Goal: Information Seeking & Learning: Learn about a topic

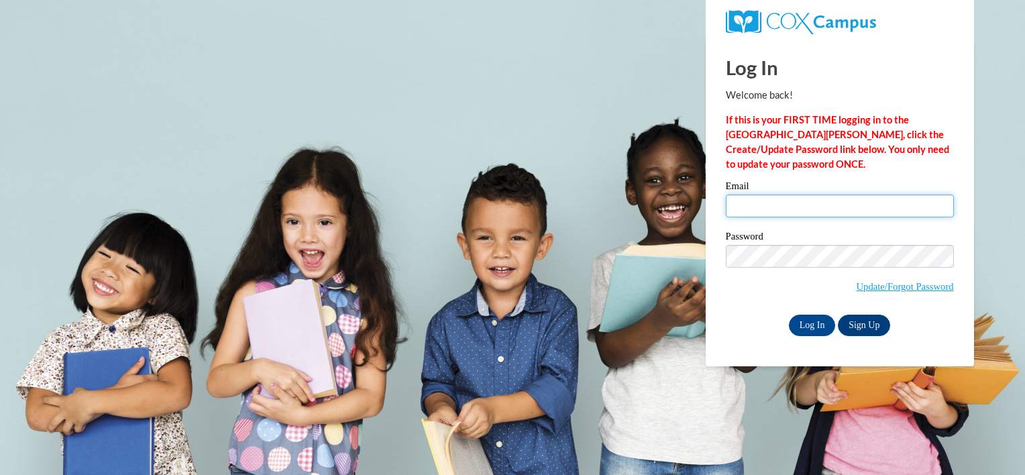
type input "eugened156@gmail.com"
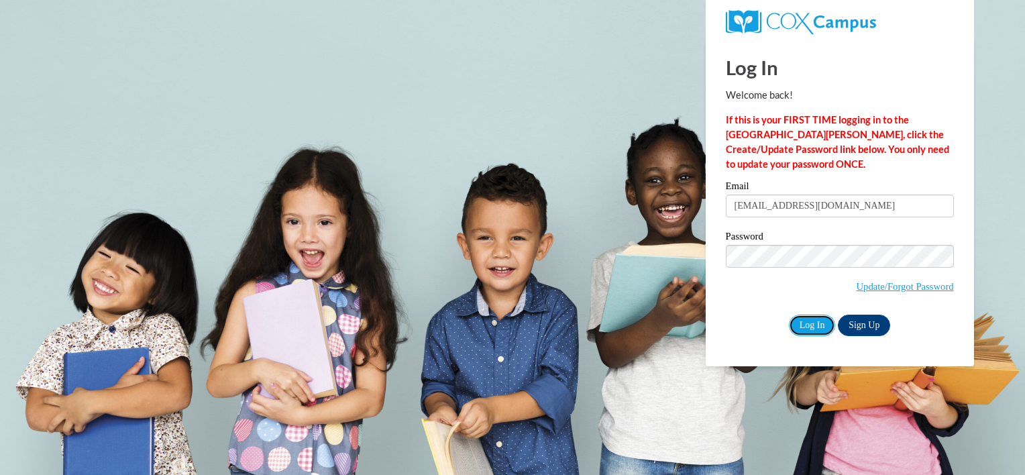
click at [819, 322] on input "Log In" at bounding box center [812, 325] width 47 height 21
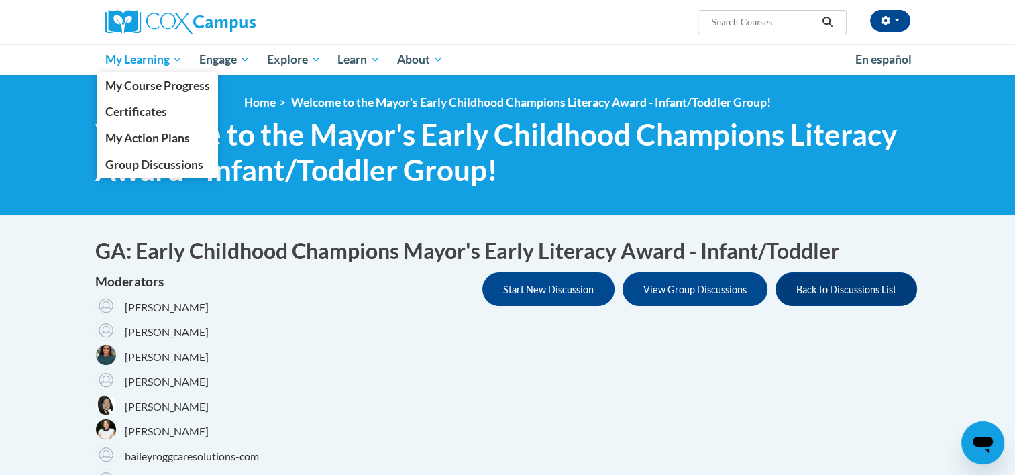
click at [141, 60] on span "My Learning" at bounding box center [143, 60] width 77 height 16
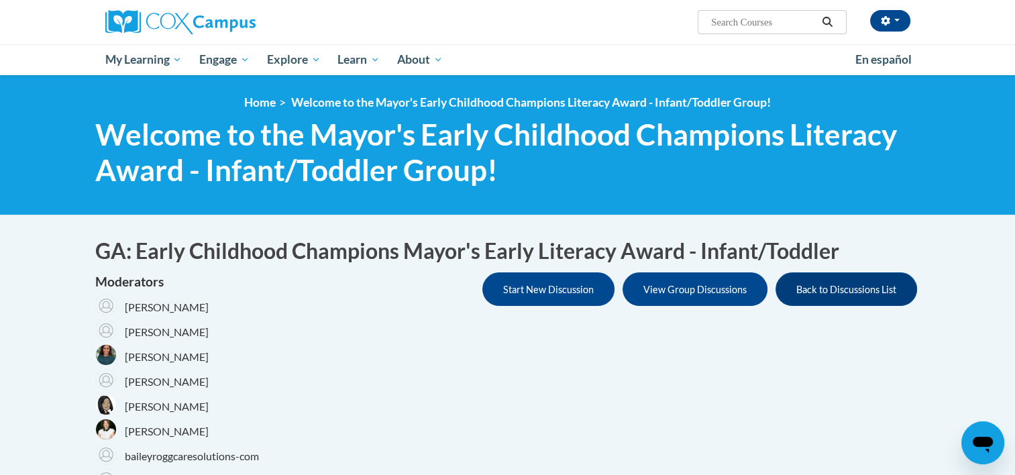
click at [134, 103] on ol "Home Welcome to the Mayor's Early Childhood Champions Literacy Award - Infant/T…" at bounding box center [507, 102] width 825 height 15
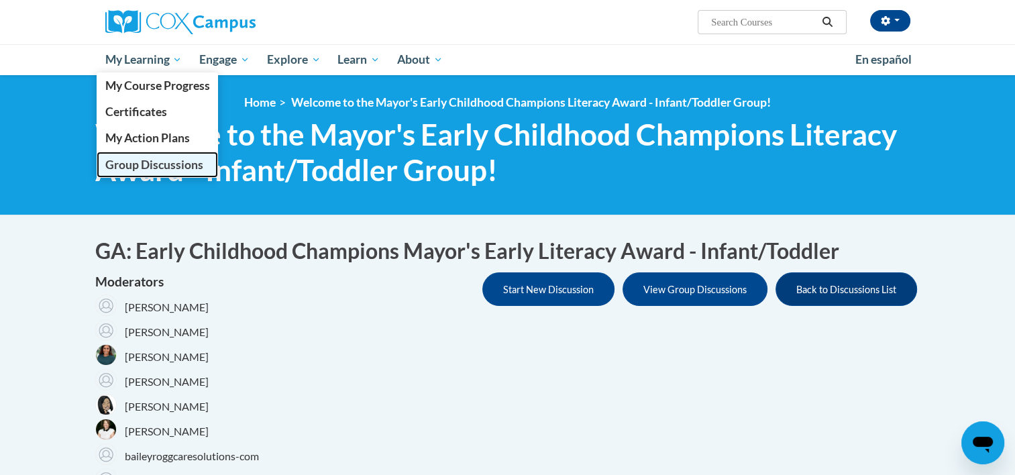
click at [177, 160] on span "Group Discussions" at bounding box center [154, 165] width 98 height 14
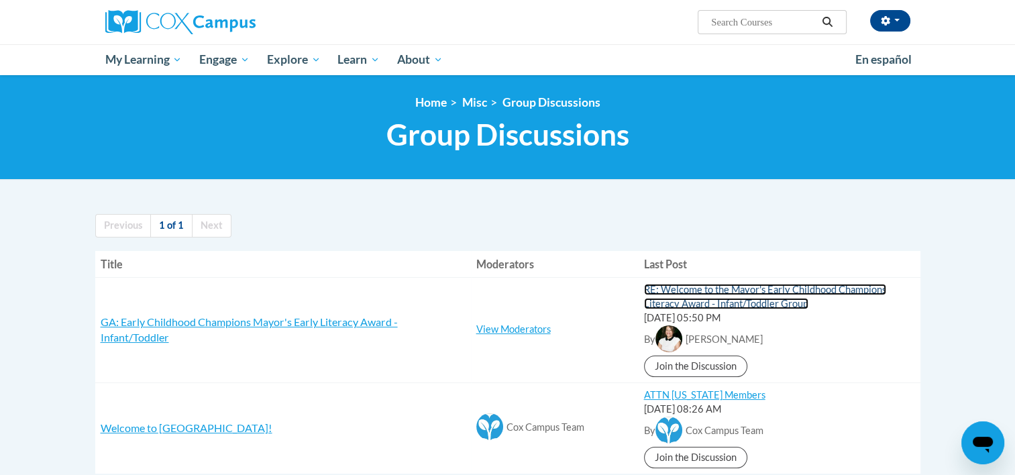
click at [704, 284] on link "RE: Welcome to the Mayor's Early Childhood Champions Literacy Award - Infant/To…" at bounding box center [765, 296] width 242 height 25
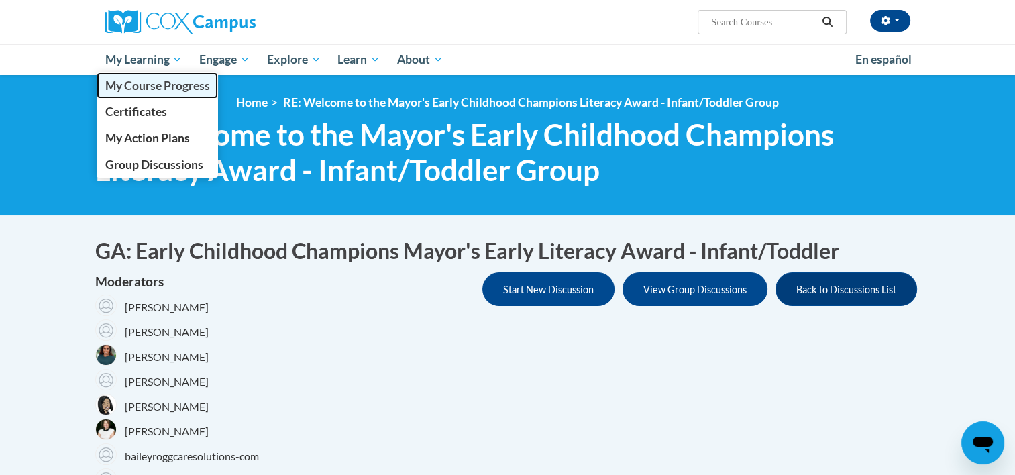
click at [161, 89] on span "My Course Progress" at bounding box center [157, 85] width 105 height 14
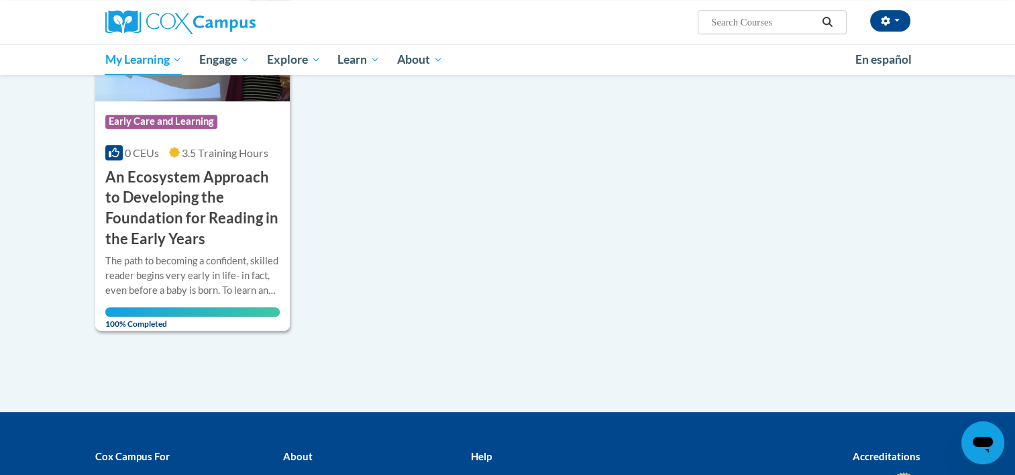
scroll to position [644, 0]
